Goal: Task Accomplishment & Management: Complete application form

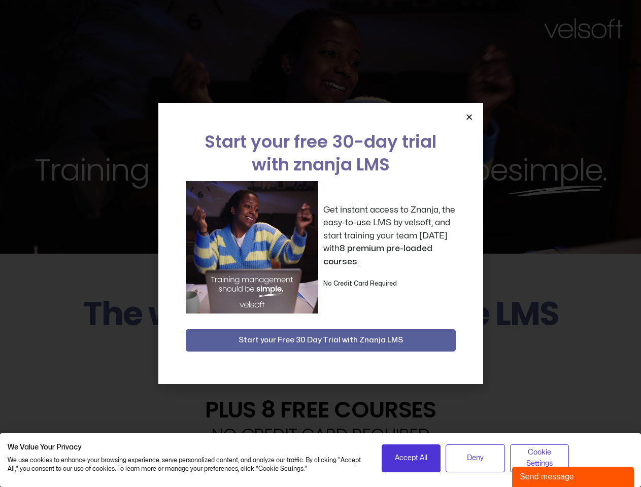
click at [320, 244] on div "Get instant access to Znanja, the easy-to-use LMS by velsoft, and start trainin…" at bounding box center [321, 247] width 270 height 133
click at [411, 458] on span "Accept All" at bounding box center [411, 458] width 32 height 11
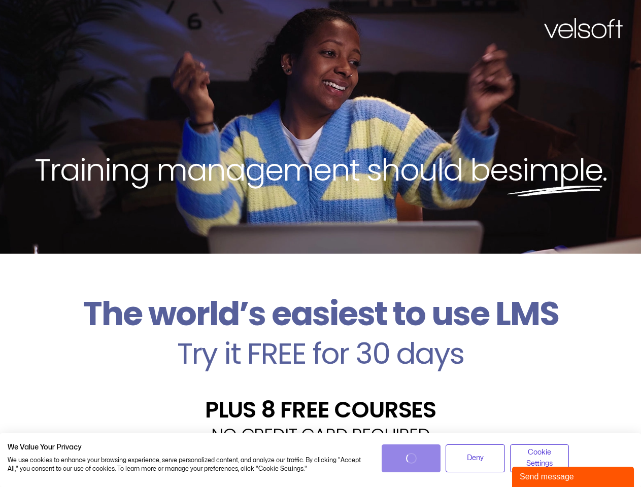
click at [475, 458] on div "Velsoft’s Znanja LMS is built for small and medium-sized businesses that want t…" at bounding box center [321, 486] width 626 height 74
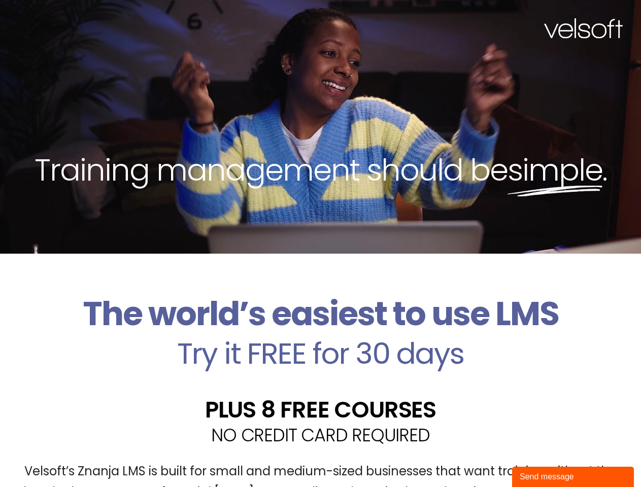
click at [540, 458] on div "Velsoft’s Znanja LMS is built for small and medium-sized businesses that want t…" at bounding box center [321, 486] width 626 height 74
click at [320, 244] on div "Training management should be simple ." at bounding box center [320, 127] width 641 height 254
click at [469, 117] on div "Training management should be simple ." at bounding box center [320, 127] width 641 height 254
click at [321, 341] on h2 "Try it FREE for 30 days" at bounding box center [321, 353] width 626 height 29
click at [573, 477] on div "Send message" at bounding box center [573, 477] width 107 height 12
